Goal: Task Accomplishment & Management: Manage account settings

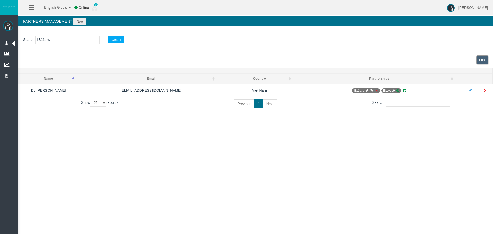
select select "25"
click at [46, 44] on input "IB11ars" at bounding box center [67, 40] width 64 height 8
paste input "vzolk"
type input "IBvzolk"
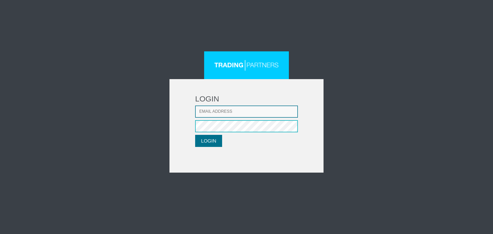
type input "[EMAIL_ADDRESS][DOMAIN_NAME]"
click at [200, 138] on button "LOGIN" at bounding box center [208, 141] width 27 height 12
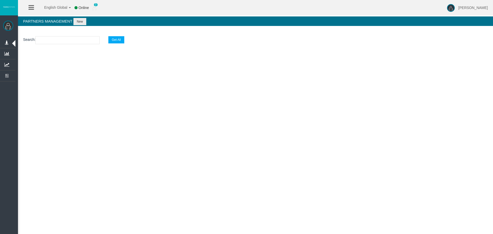
click at [67, 41] on input "text" at bounding box center [67, 40] width 64 height 8
paste input "IBvzolk"
type input "IBvzolk"
select select "25"
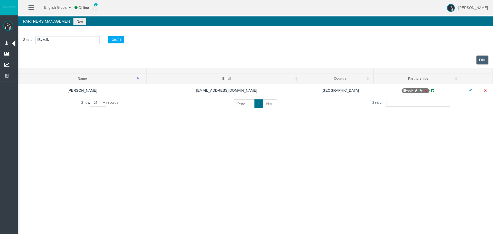
drag, startPoint x: 67, startPoint y: 40, endPoint x: -80, endPoint y: 41, distance: 147.1
click at [0, 41] on html "English Global 简体中文 English Global 日本語 한국어 Online 0 Loizos Matthaiou Help Log O…" at bounding box center [246, 117] width 493 height 234
paste input "3t4g5"
type input "IB3t4g5"
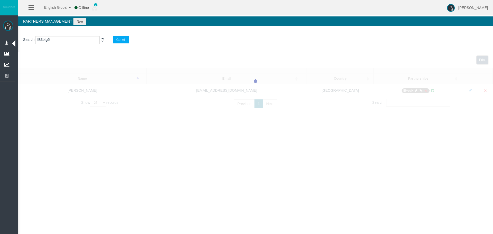
select select "25"
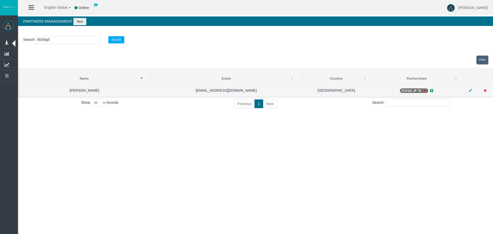
type input "IB3t4g5"
click at [414, 90] on icon at bounding box center [415, 90] width 4 height 3
select select "0"
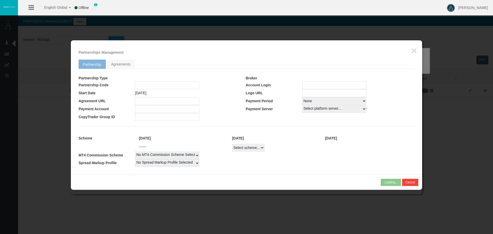
type input "IB3t4g5"
type input "19264467"
select select
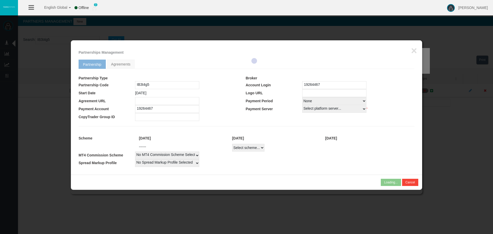
select select
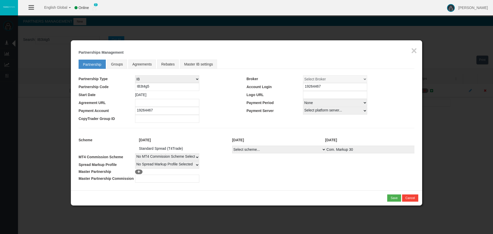
drag, startPoint x: 322, startPoint y: 103, endPoint x: 317, endPoint y: 106, distance: 5.7
click at [322, 103] on select "Select Payment Period... None Daily Weekly Mid-Month Monthly" at bounding box center [335, 103] width 64 height 8
select select "1"
click at [303, 99] on select "Select Payment Period... None Daily Weekly Mid-Month Monthly" at bounding box center [335, 103] width 64 height 8
click at [384, 123] on fieldset "Partnership Groups Agreements Rebates Master IB settings Partnership Type IB Af…" at bounding box center [247, 119] width 336 height 125
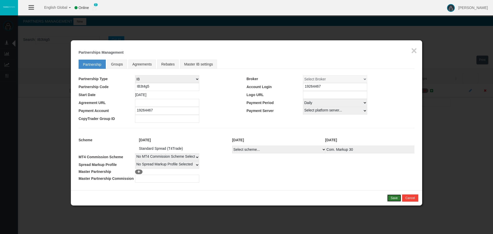
click at [394, 196] on div "Save" at bounding box center [393, 198] width 7 height 5
click at [393, 198] on div "Confirm" at bounding box center [392, 198] width 11 height 5
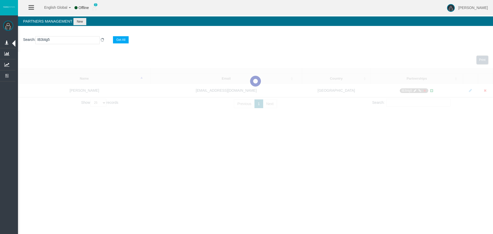
click at [378, 177] on div "English Global 简体中文 English Global 日本語 한국어 Offline 0 Loizos Matthaiou Help Log …" at bounding box center [246, 117] width 493 height 234
click at [270, 167] on div "English Global 简体中文 English Global 日本語 한국어 Offline 0 Loizos Matthaiou Help Log …" at bounding box center [246, 117] width 493 height 234
click at [369, 170] on div "English Global 简体中文 English Global 日本語 한국어 Offline 0 Loizos Matthaiou Help Log …" at bounding box center [246, 117] width 493 height 234
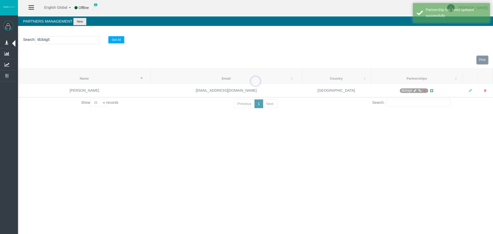
drag, startPoint x: 349, startPoint y: 158, endPoint x: 229, endPoint y: 162, distance: 120.2
click at [349, 158] on div "English Global 简体中文 English Global 日本語 한국어 Offline 0 Loizos Matthaiou Help Log …" at bounding box center [246, 117] width 493 height 234
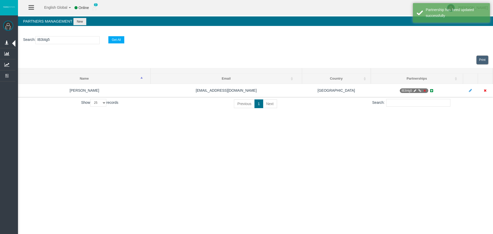
click at [229, 162] on div "English Global 简体中文 English Global 日本語 한국어 Online 0 Loizos Matthaiou Help Log O…" at bounding box center [246, 117] width 493 height 234
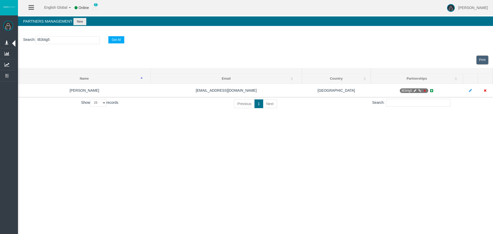
drag, startPoint x: 326, startPoint y: 157, endPoint x: 428, endPoint y: 169, distance: 102.9
click at [339, 162] on div "English Global 简体中文 English Global 日本語 한국어 Online 0 Loizos Matthaiou Help Log O…" at bounding box center [246, 117] width 493 height 234
